Goal: Subscribe to service/newsletter

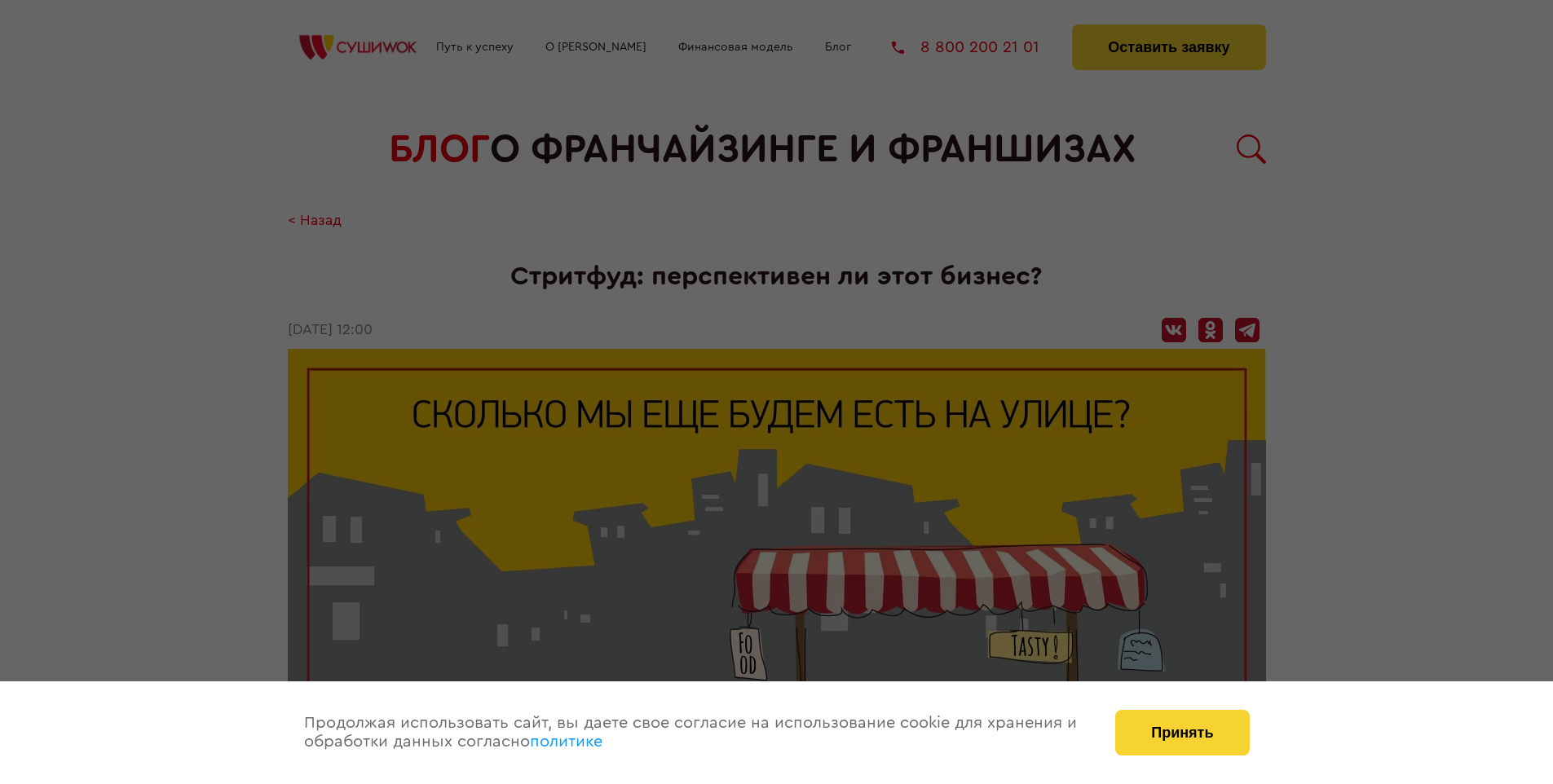
scroll to position [1881, 0]
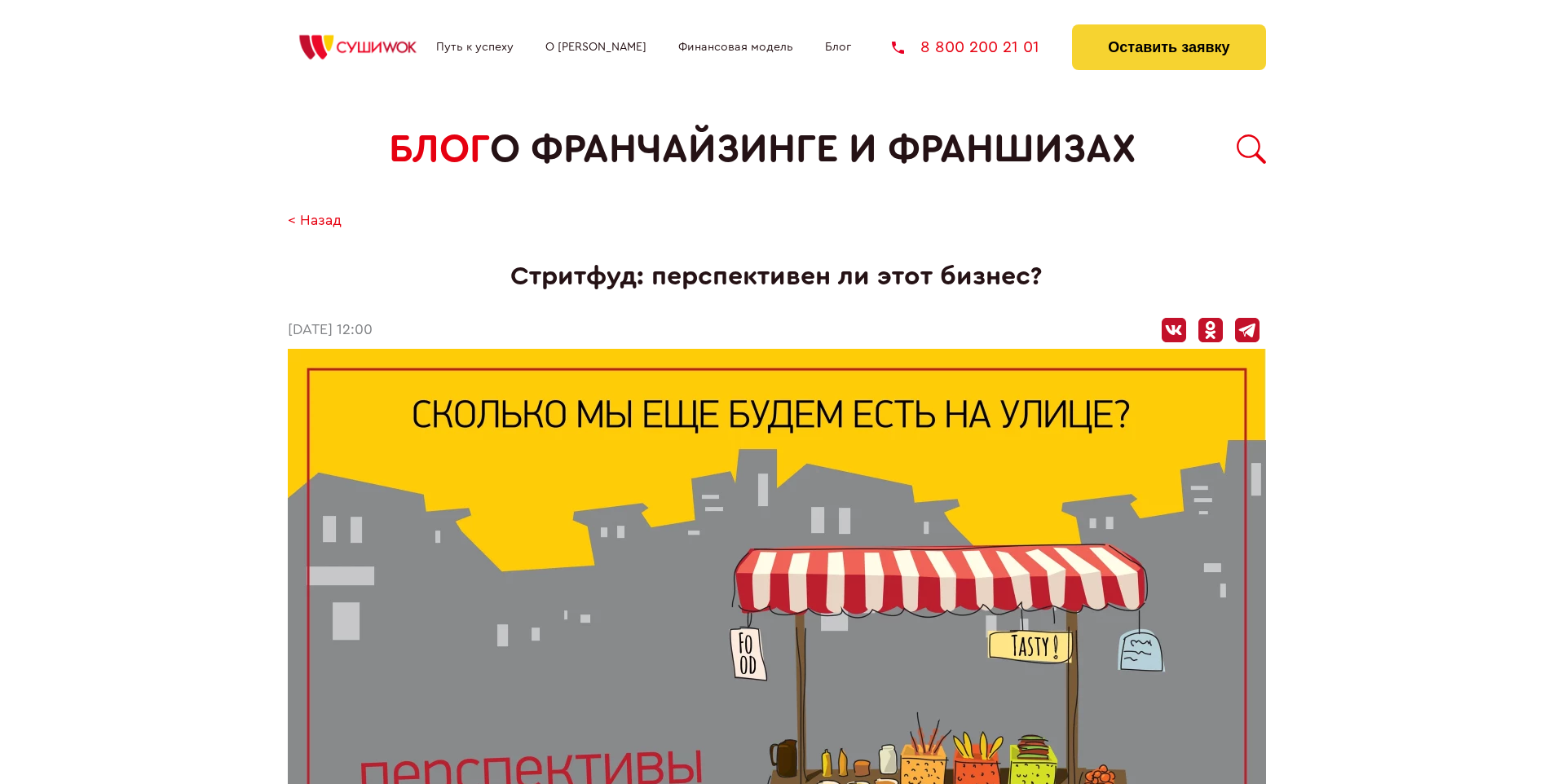
scroll to position [1881, 0]
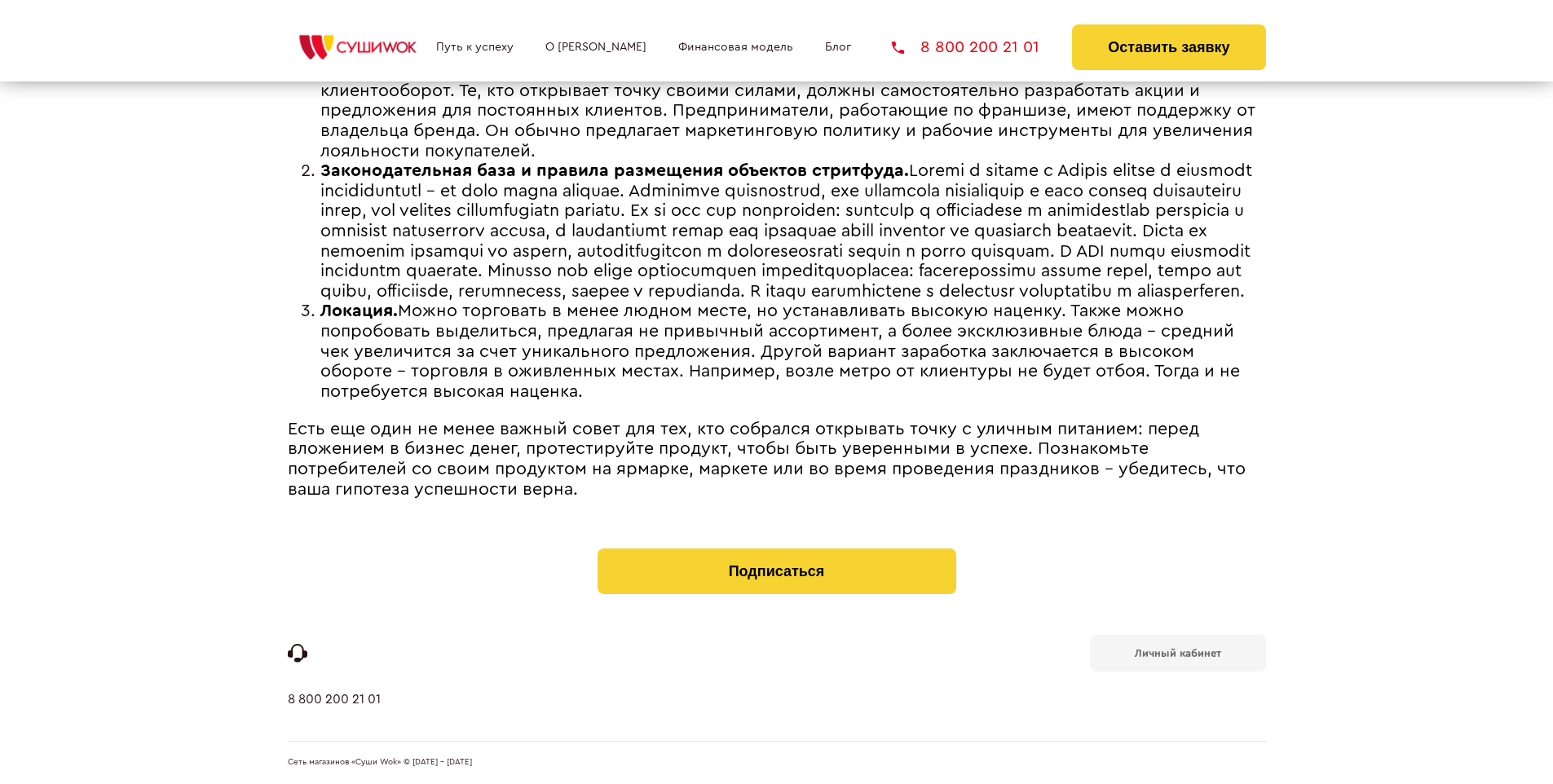
click at [1177, 652] on b "Личный кабинет" at bounding box center [1178, 653] width 86 height 11
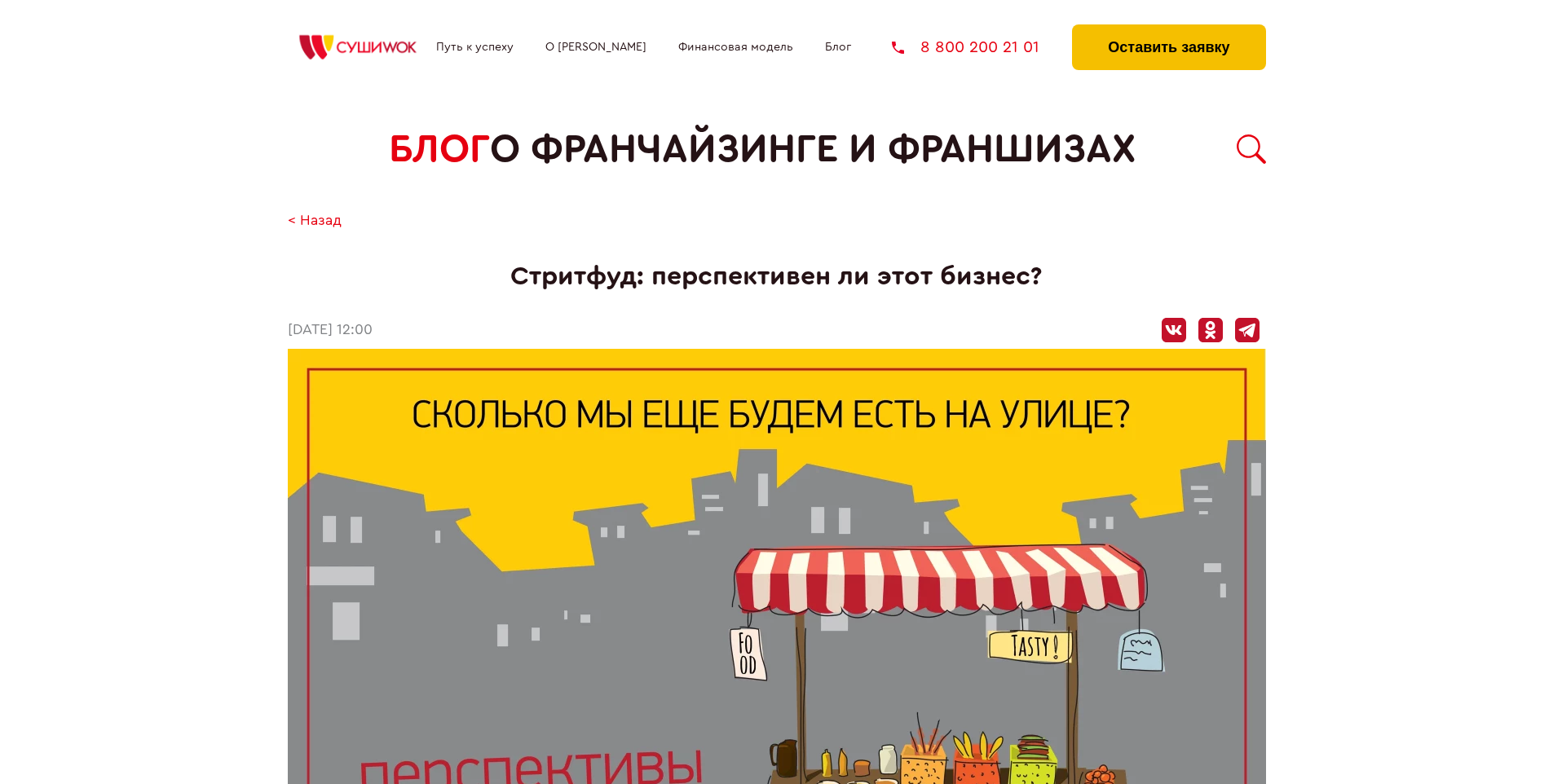
click at [1168, 29] on button "Оставить заявку" at bounding box center [1168, 47] width 193 height 46
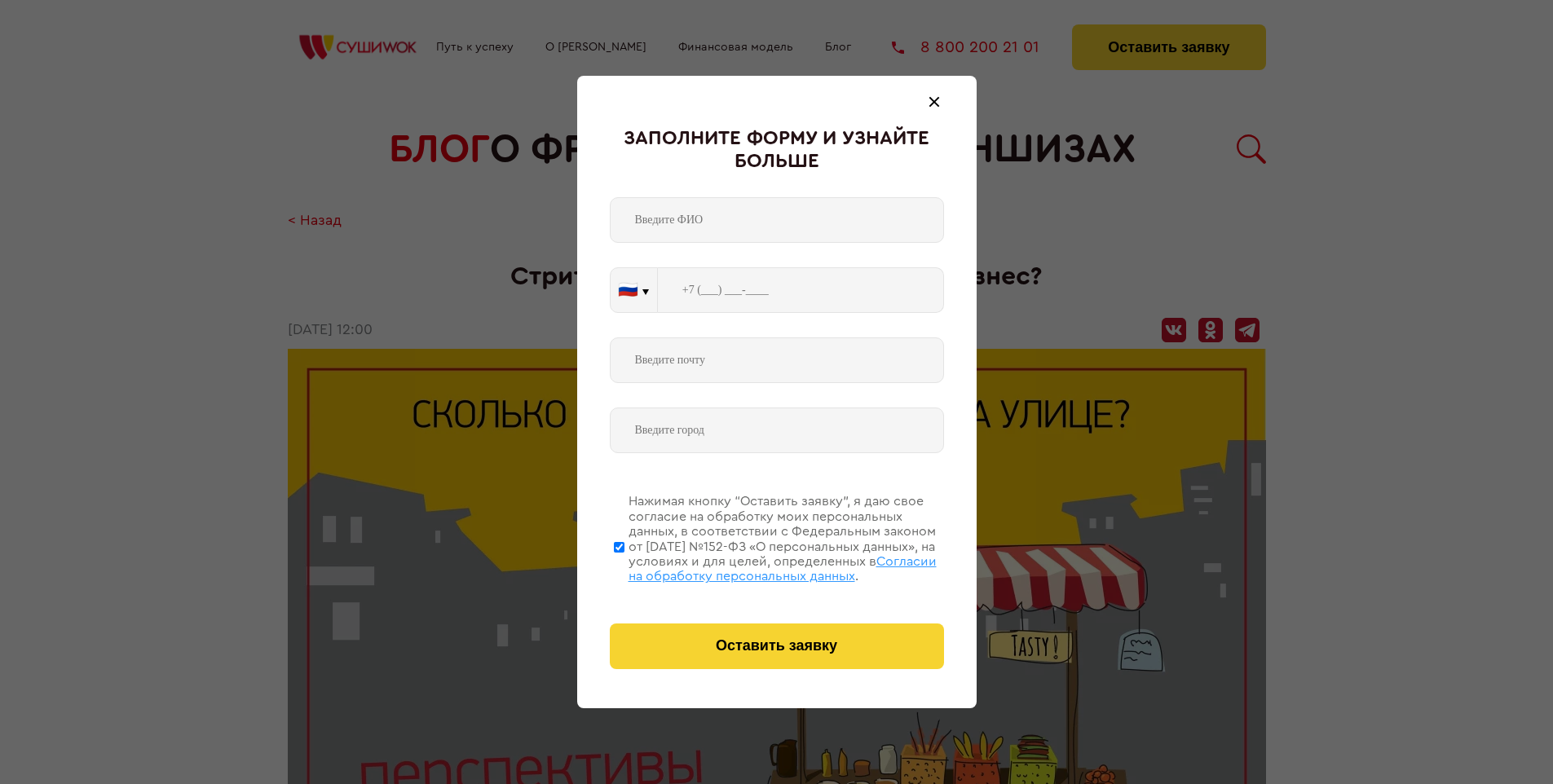
click at [756, 567] on span "Согласии на обработку персональных данных" at bounding box center [783, 569] width 308 height 28
click at [624, 567] on input "Нажимая кнопку “Оставить заявку”, я даю свое согласие на обработку моих персона…" at bounding box center [619, 547] width 11 height 130
checkbox input "false"
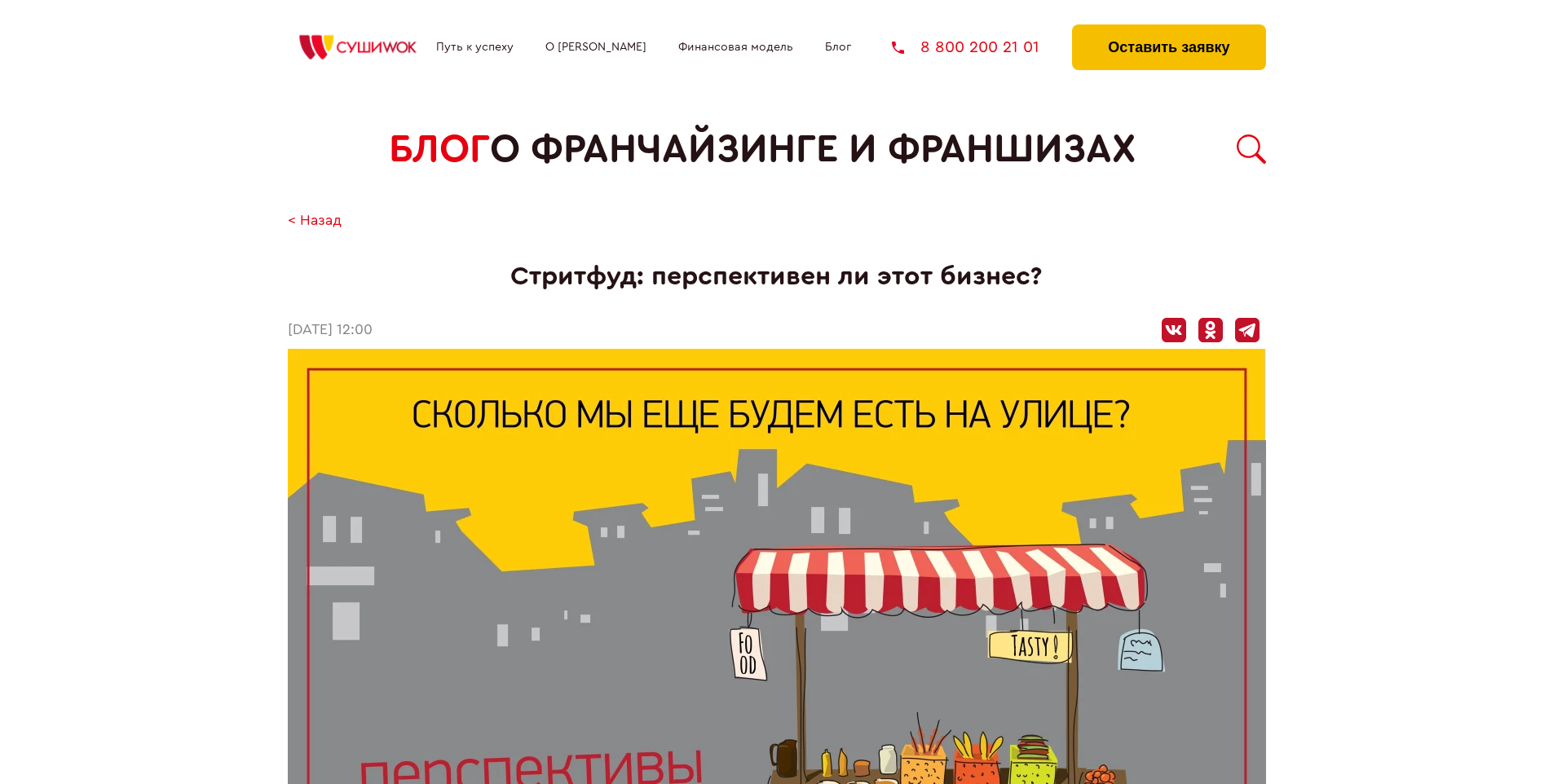
click at [1168, 29] on button "Оставить заявку" at bounding box center [1168, 47] width 193 height 46
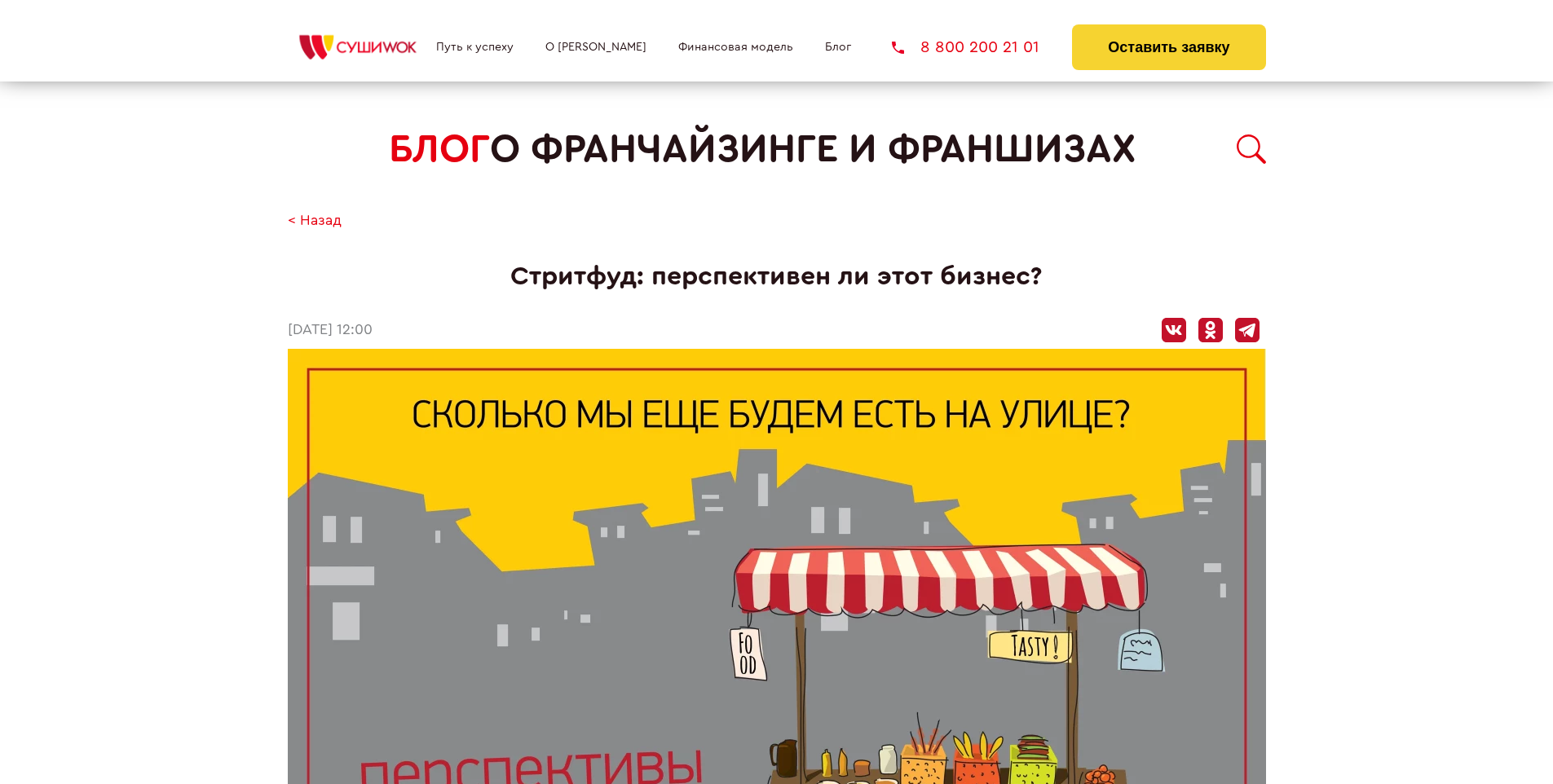
scroll to position [1881, 0]
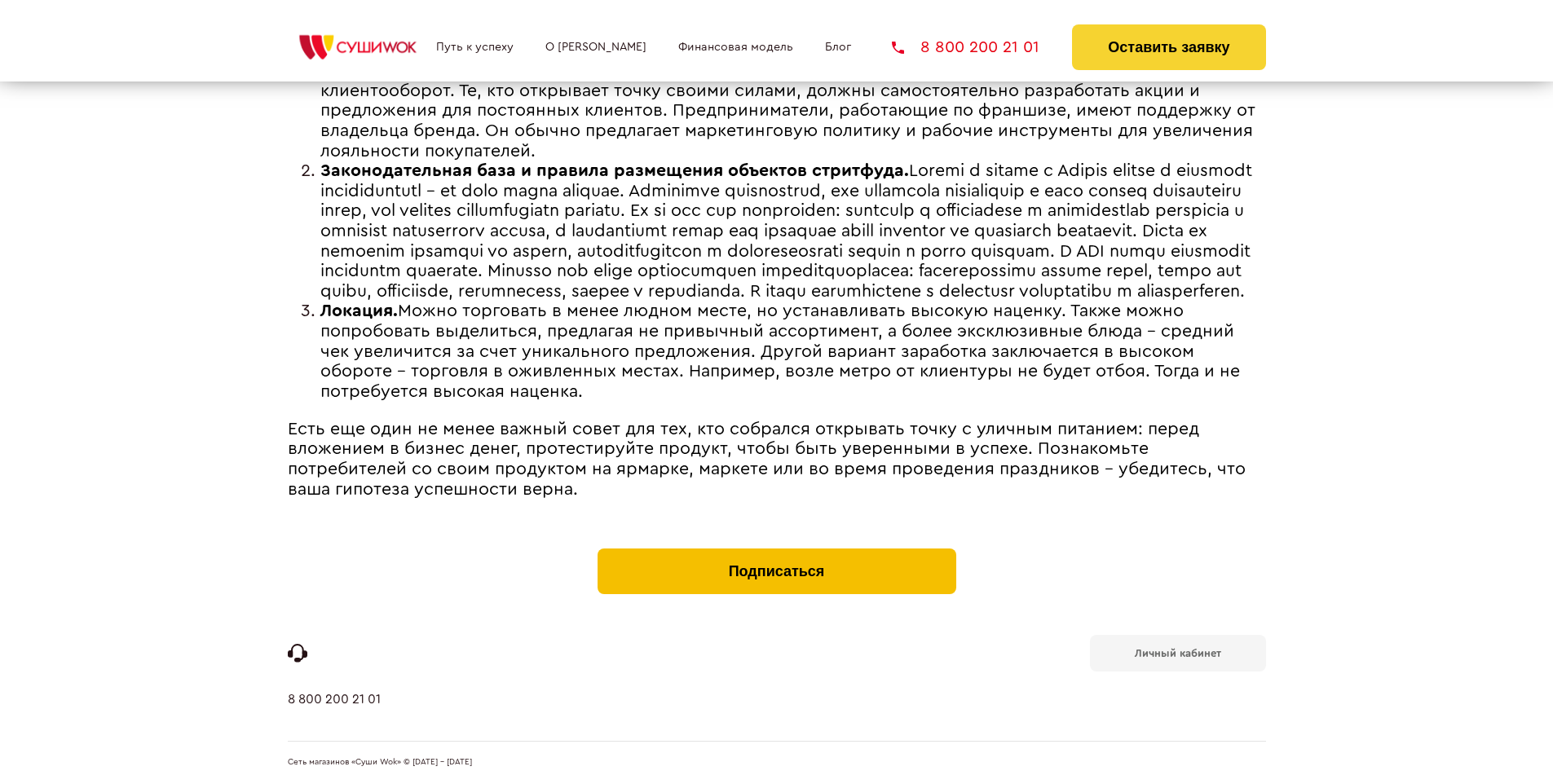
click at [776, 553] on button "Подписаться" at bounding box center [777, 572] width 359 height 46
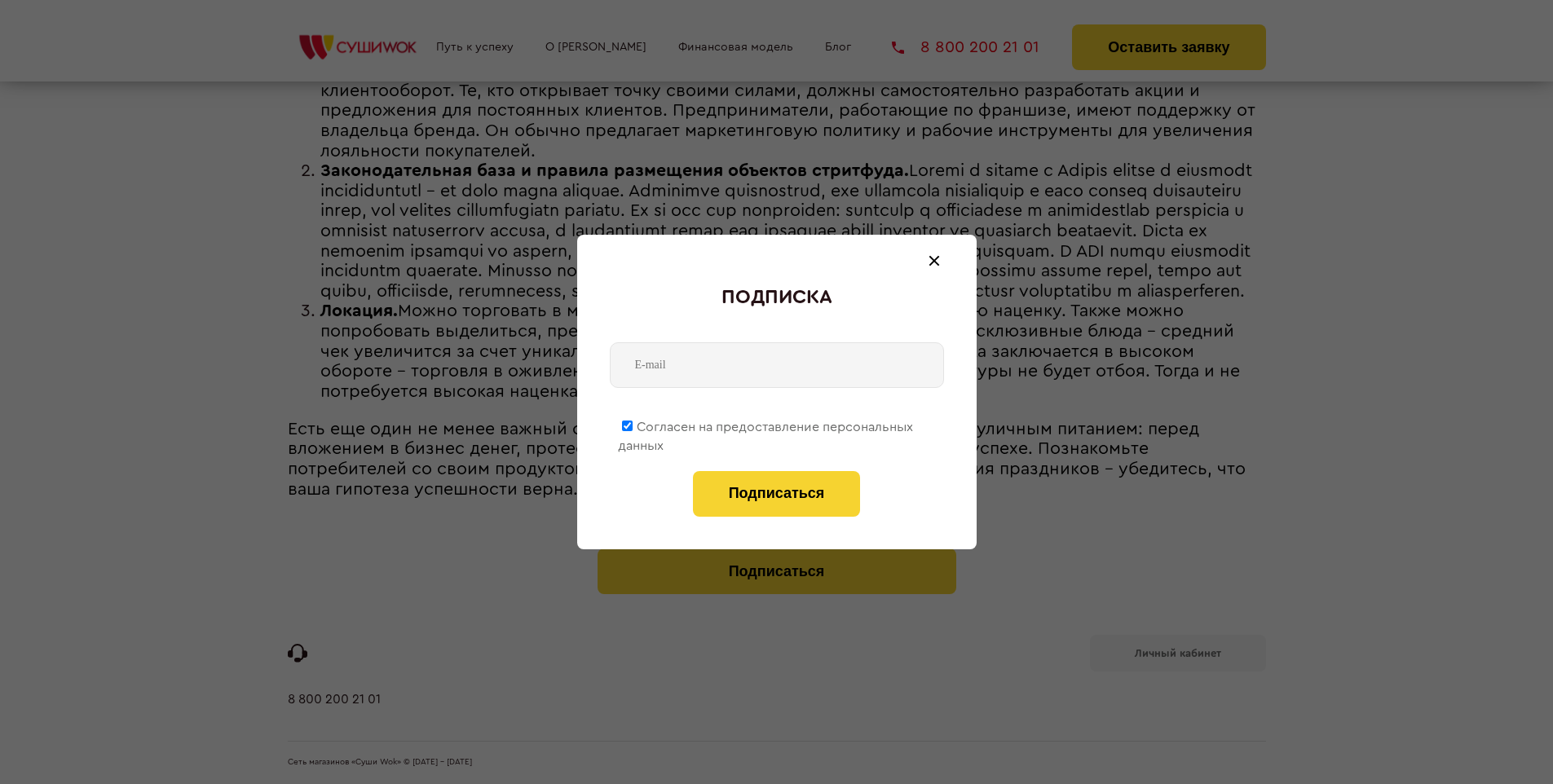
click at [766, 424] on span "Согласен на предоставление персональных данных" at bounding box center [765, 437] width 295 height 32
click at [633, 424] on input "Согласен на предоставление персональных данных" at bounding box center [627, 426] width 11 height 11
checkbox input "false"
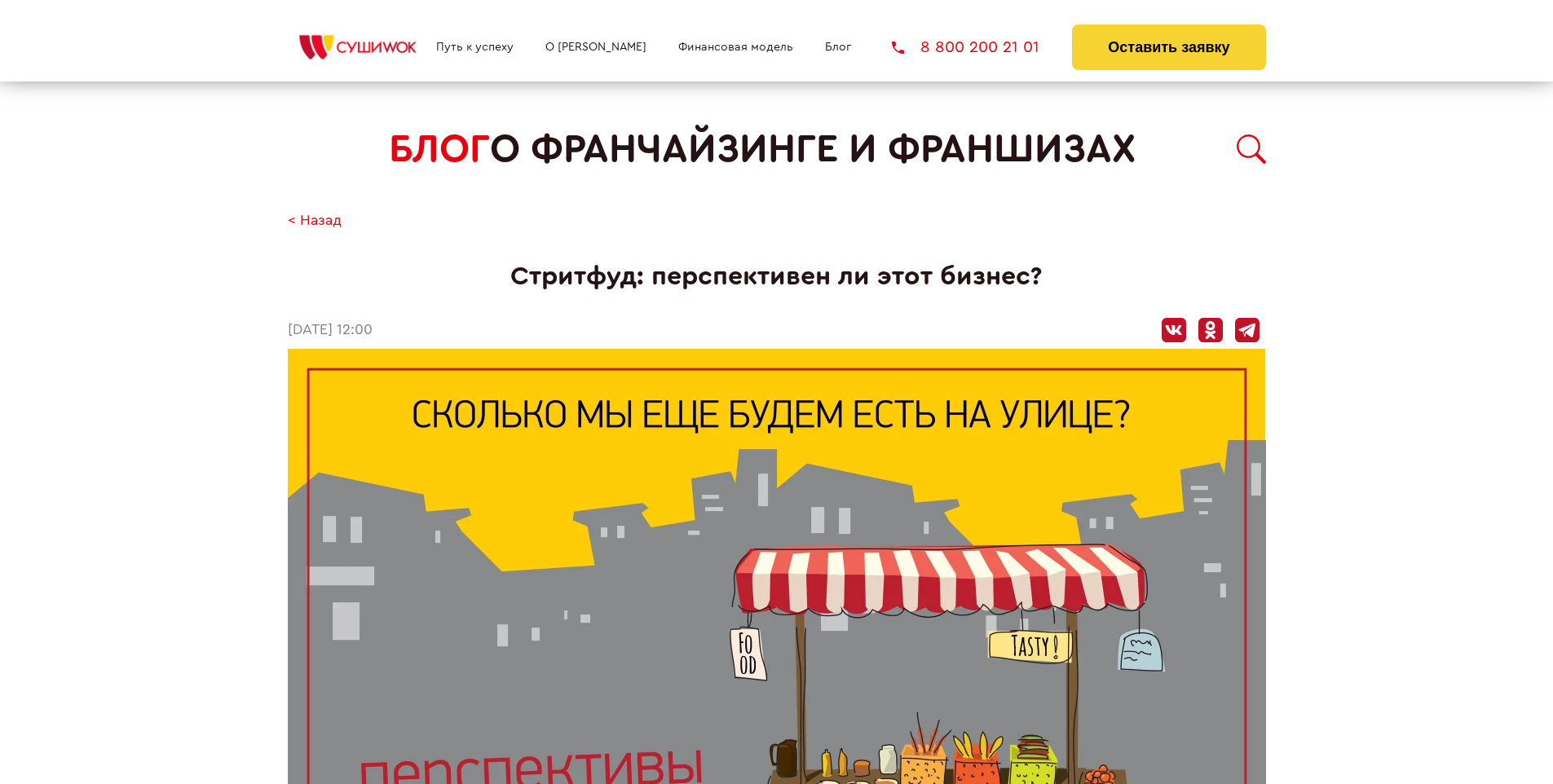
scroll to position [1881, 0]
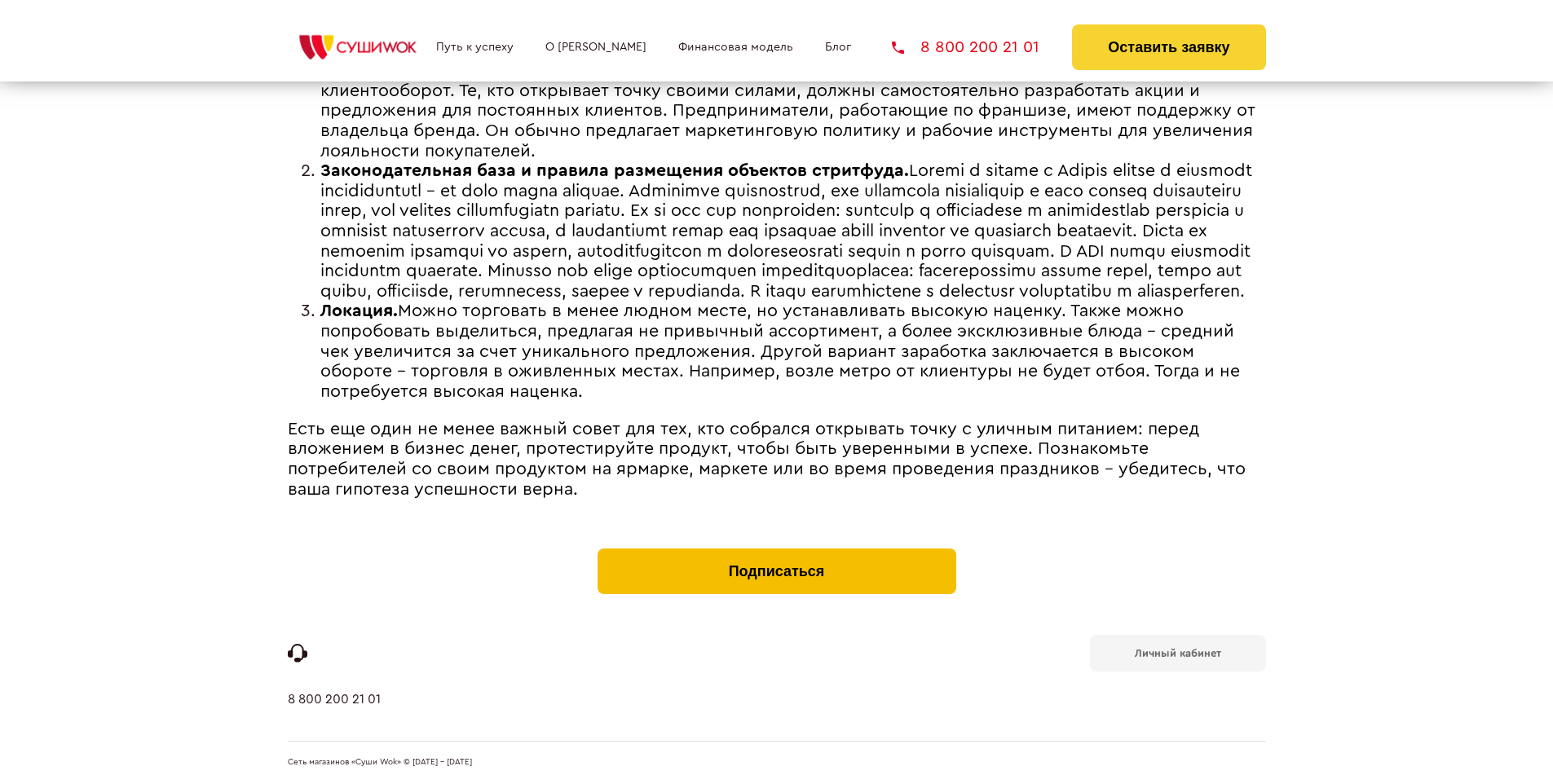
click at [776, 553] on button "Подписаться" at bounding box center [777, 572] width 359 height 46
